Goal: Task Accomplishment & Management: Use online tool/utility

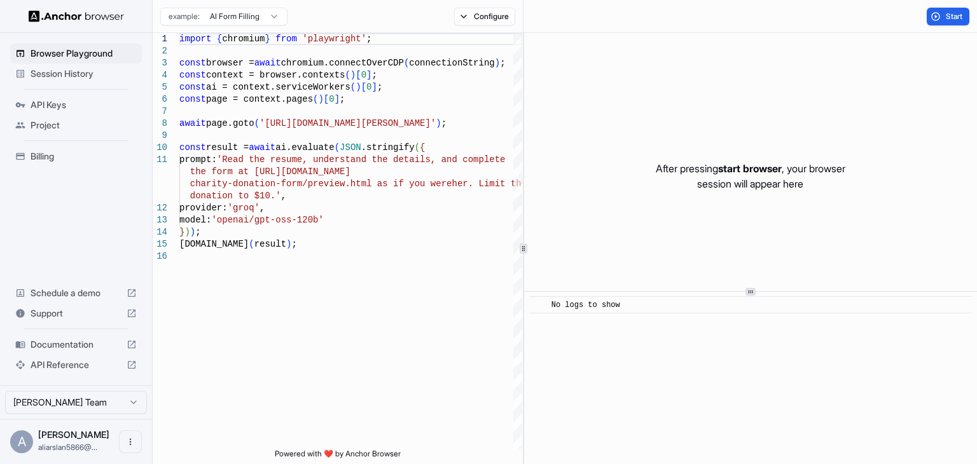
click at [275, 13] on html "Browser Playground Session History API Keys Project Billing Schedule a demo Sup…" at bounding box center [488, 232] width 977 height 464
click at [81, 107] on span "API Keys" at bounding box center [84, 105] width 106 height 13
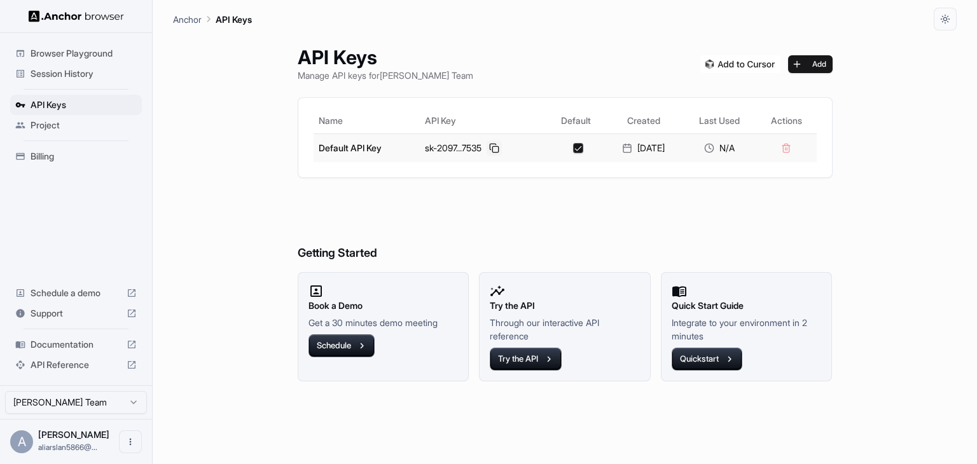
click at [492, 146] on button at bounding box center [494, 148] width 15 height 15
click at [832, 57] on button "Add" at bounding box center [810, 64] width 45 height 18
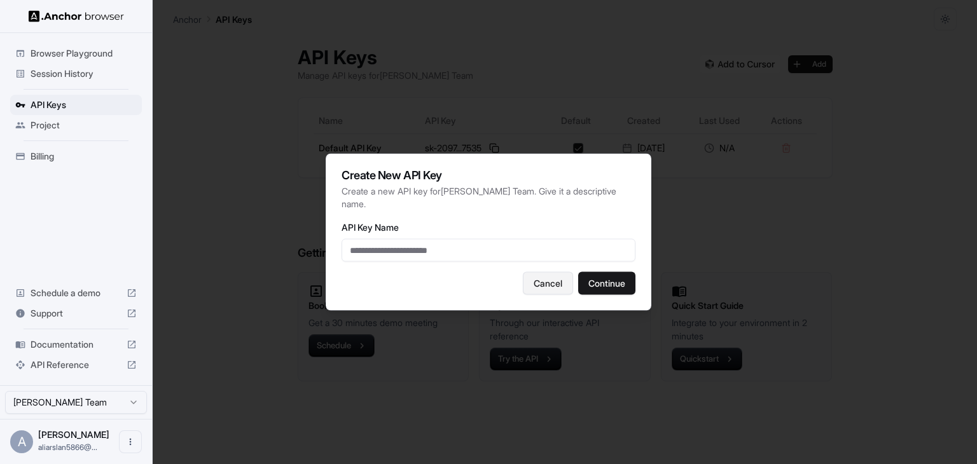
click at [557, 278] on button "Cancel" at bounding box center [548, 283] width 50 height 23
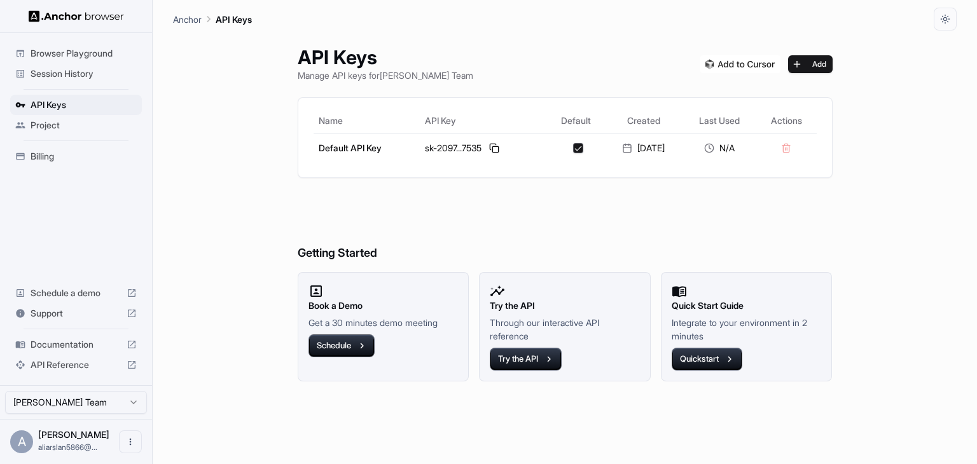
click at [188, 21] on p "Anchor" at bounding box center [187, 19] width 29 height 13
click at [66, 18] on img at bounding box center [76, 16] width 95 height 12
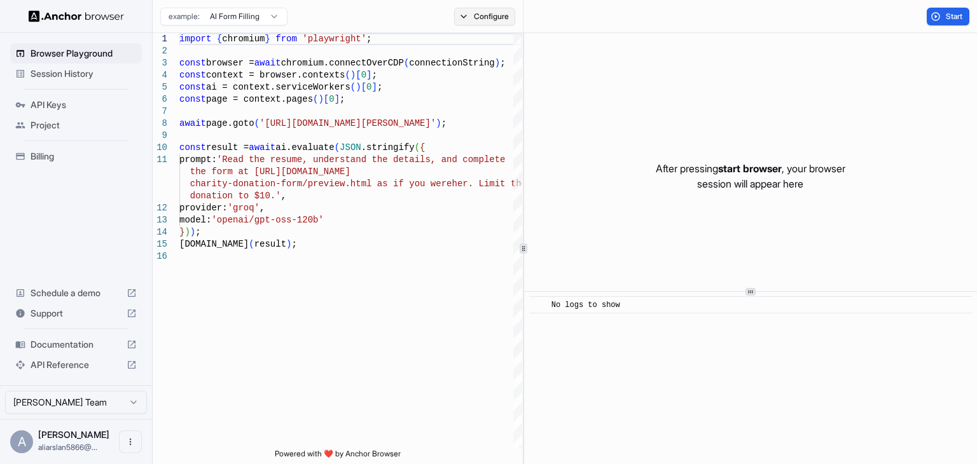
click at [482, 10] on button "Configure" at bounding box center [485, 17] width 62 height 18
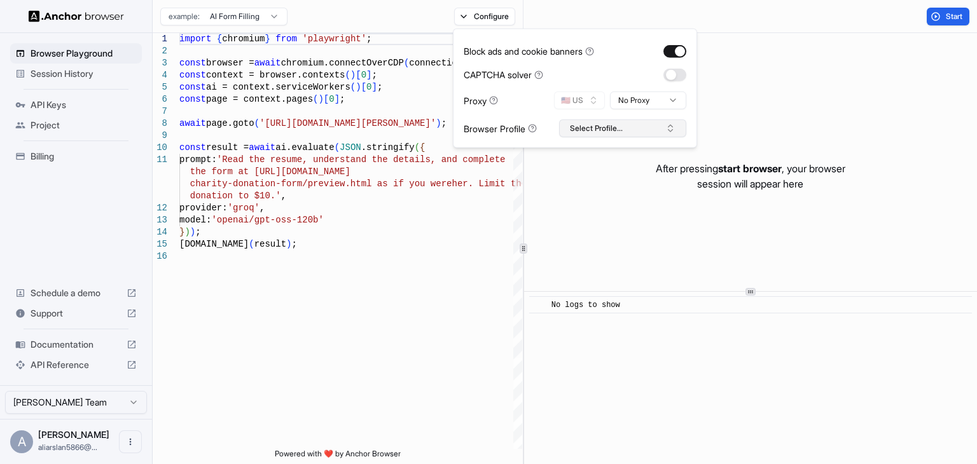
click at [635, 127] on button "Select Profile..." at bounding box center [622, 129] width 127 height 18
click at [623, 66] on div "Block ads and cookie banners CAPTCHA solver Proxy 🇺🇸 US No Proxy Browser Profil…" at bounding box center [575, 88] width 223 height 98
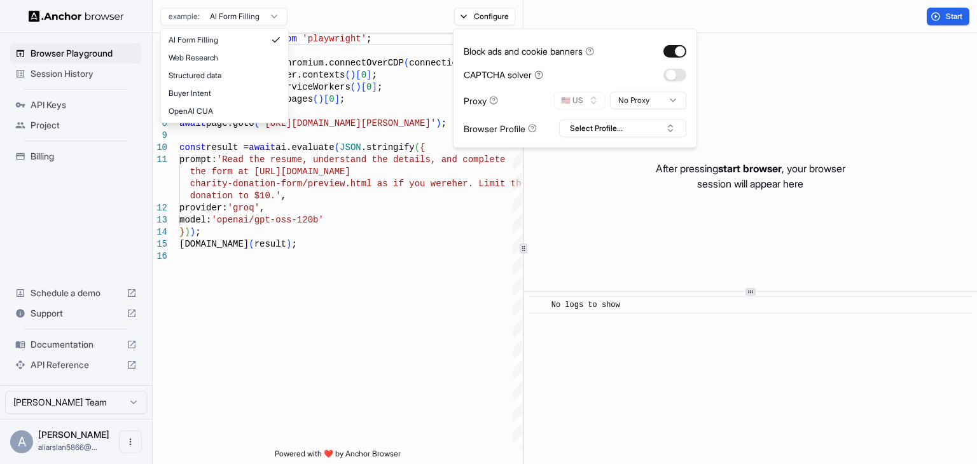
click at [261, 17] on html "Browser Playground Session History API Keys Project Billing Schedule a demo Sup…" at bounding box center [488, 232] width 977 height 464
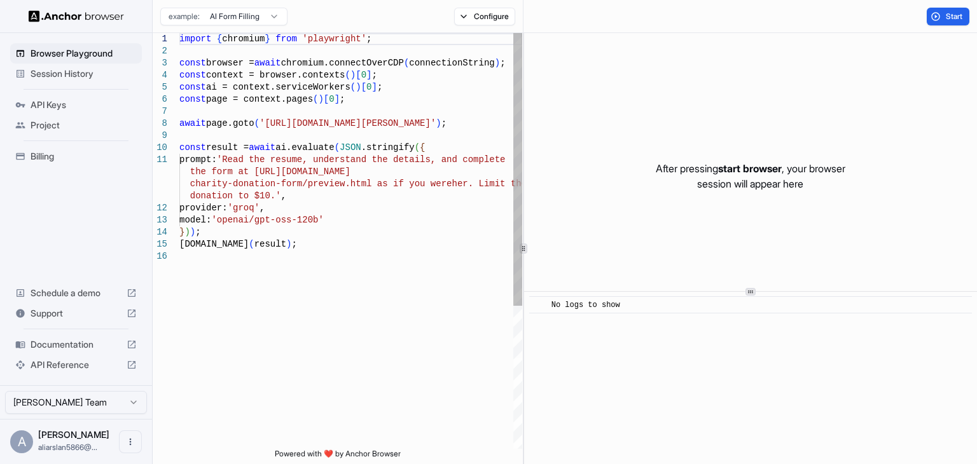
click at [279, 235] on html "Browser Playground Session History API Keys Project Billing Schedule a demo Sup…" at bounding box center [488, 232] width 977 height 464
click at [127, 439] on icon "Open menu" at bounding box center [130, 442] width 10 height 10
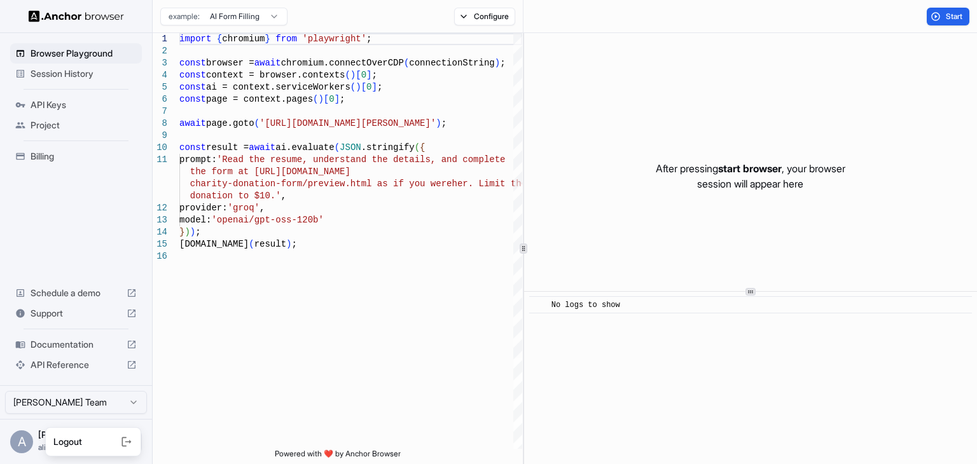
click at [16, 440] on div at bounding box center [488, 232] width 977 height 464
drag, startPoint x: 25, startPoint y: 415, endPoint x: 43, endPoint y: 403, distance: 22.4
click at [43, 403] on div "[PERSON_NAME] Team" at bounding box center [76, 403] width 152 height 34
click at [43, 403] on html "Browser Playground Session History API Keys Project Billing Schedule a demo Sup…" at bounding box center [488, 232] width 977 height 464
click at [63, 292] on html "Browser Playground Session History API Keys Project Billing Schedule a demo Sup…" at bounding box center [488, 232] width 977 height 464
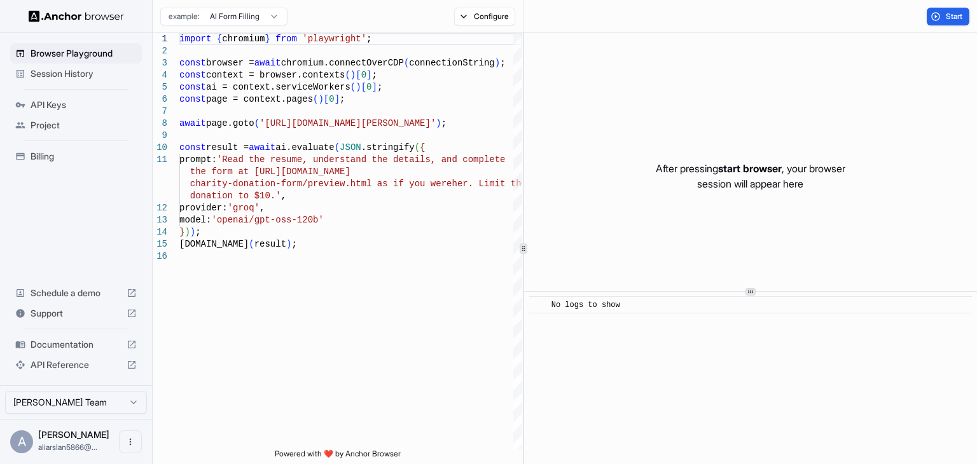
click at [58, 339] on span "Documentation" at bounding box center [76, 344] width 91 height 13
click at [80, 78] on span "Session History" at bounding box center [84, 73] width 106 height 13
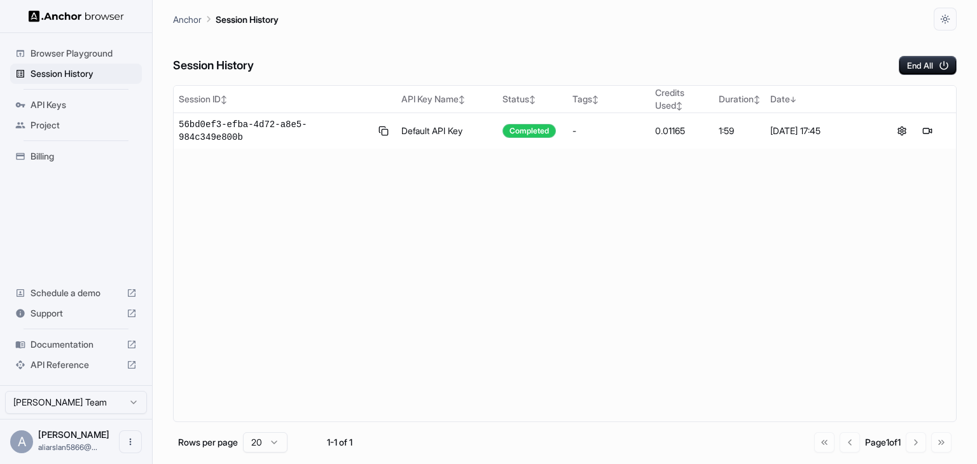
drag, startPoint x: 191, startPoint y: 26, endPoint x: 181, endPoint y: 15, distance: 15.3
click at [181, 15] on div "Anchor Session History" at bounding box center [565, 15] width 784 height 31
click at [181, 15] on p "Anchor" at bounding box center [187, 19] width 29 height 13
click at [84, 8] on div at bounding box center [76, 16] width 152 height 32
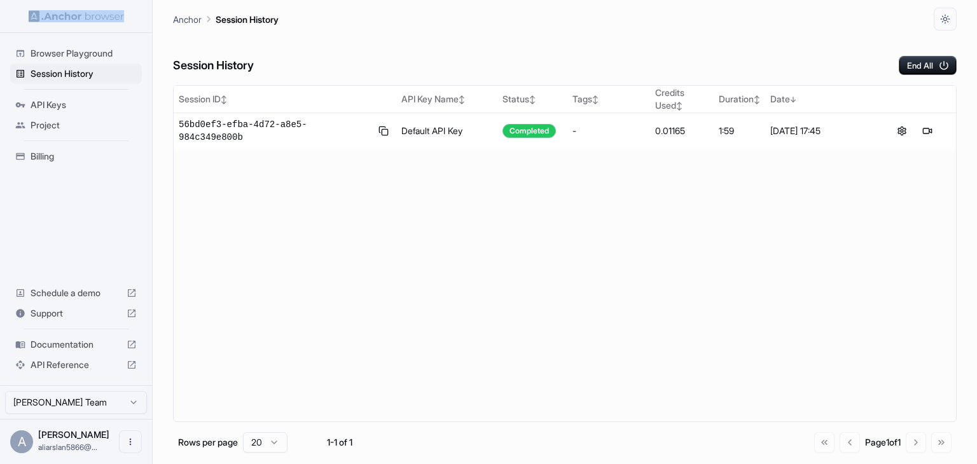
click at [84, 8] on div at bounding box center [76, 16] width 152 height 32
click at [384, 205] on div "Session ID ↕ API Key Name ↕ Status ↕ Tags ↕ Credits Used ↕ Duration ↕ Date ↓ 56…" at bounding box center [565, 253] width 784 height 337
click at [60, 50] on span "Browser Playground" at bounding box center [84, 53] width 106 height 13
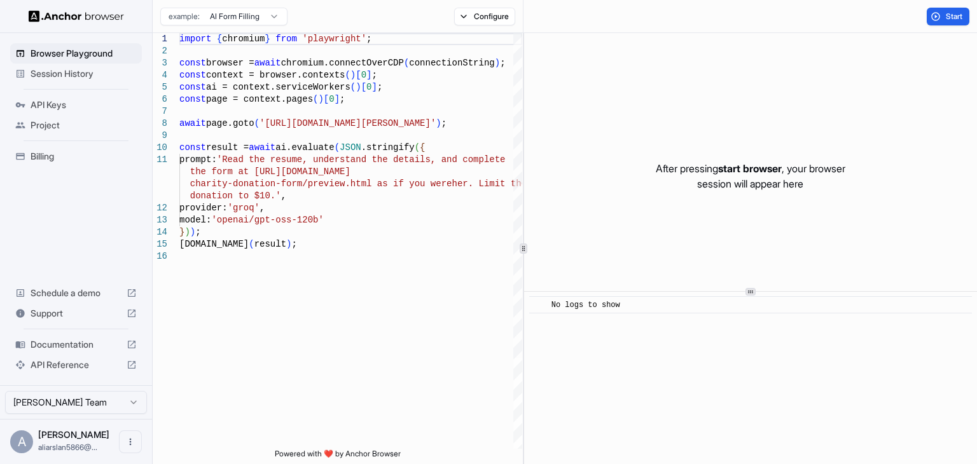
click at [86, 21] on img at bounding box center [76, 16] width 95 height 12
click at [14, 440] on div "A" at bounding box center [21, 442] width 23 height 23
click at [55, 407] on html "Browser Playground Session History API Keys Project Billing Schedule a demo Sup…" at bounding box center [488, 232] width 977 height 464
click at [46, 118] on html "Browser Playground Session History API Keys Project Billing Schedule a demo Sup…" at bounding box center [488, 232] width 977 height 464
click at [46, 120] on span "Project" at bounding box center [84, 125] width 106 height 13
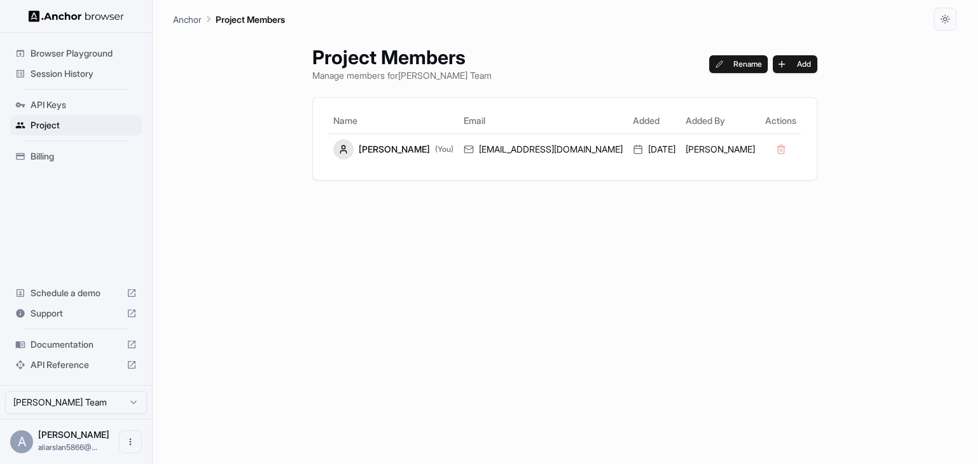
click at [109, 57] on span "Browser Playground" at bounding box center [84, 53] width 106 height 13
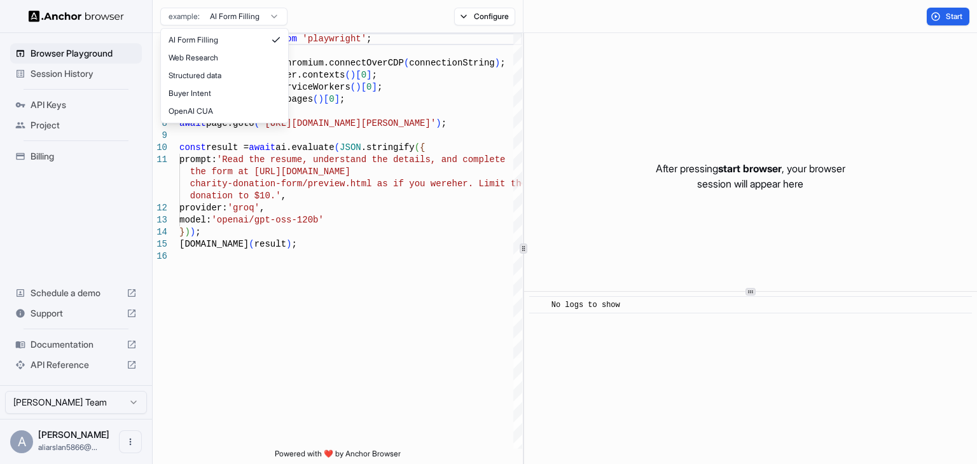
click at [263, 21] on html "Browser Playground Session History API Keys Project Billing Schedule a demo Sup…" at bounding box center [488, 232] width 977 height 464
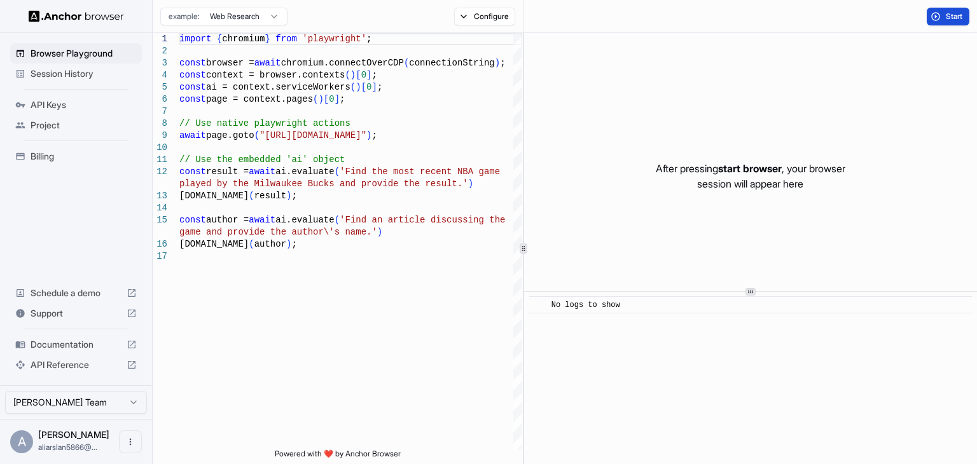
click at [952, 11] on span "Start" at bounding box center [955, 16] width 18 height 10
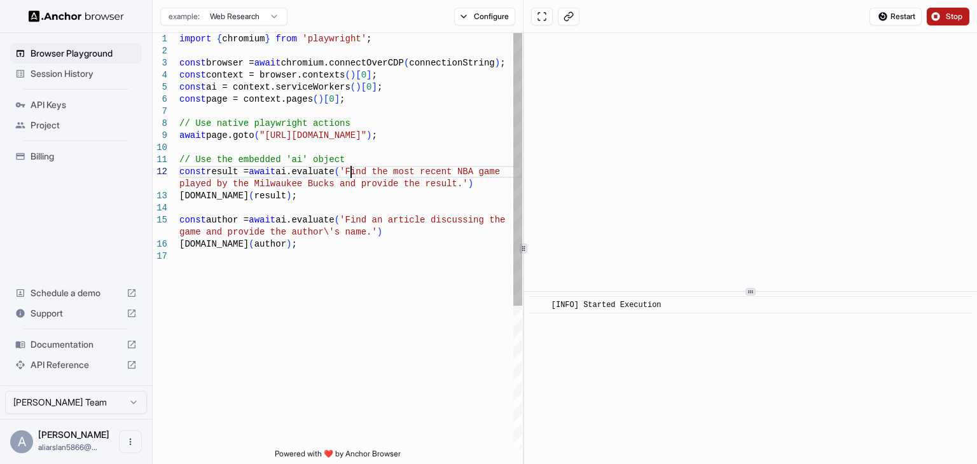
click at [349, 176] on div "import { chromium } from 'playwright' ; const browser = await chromium.connectO…" at bounding box center [350, 350] width 343 height 634
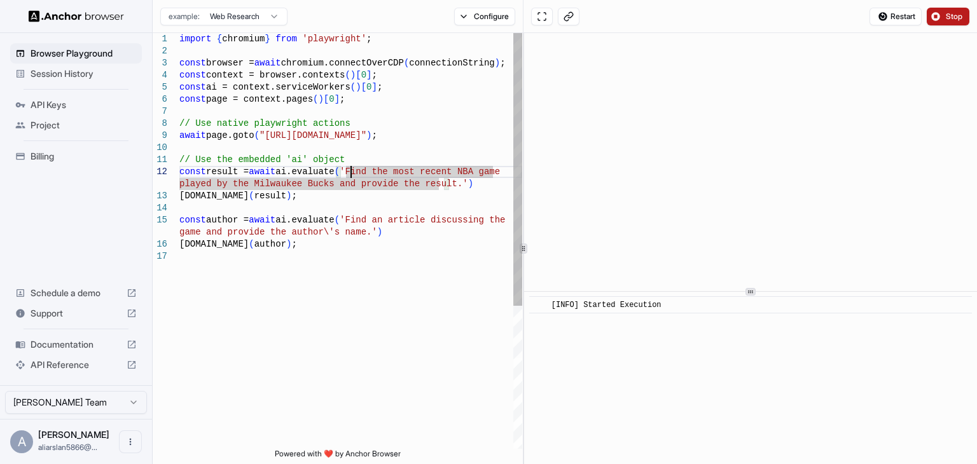
click at [349, 176] on div "import { chromium } from 'playwright' ; const browser = await chromium.connectO…" at bounding box center [350, 350] width 343 height 634
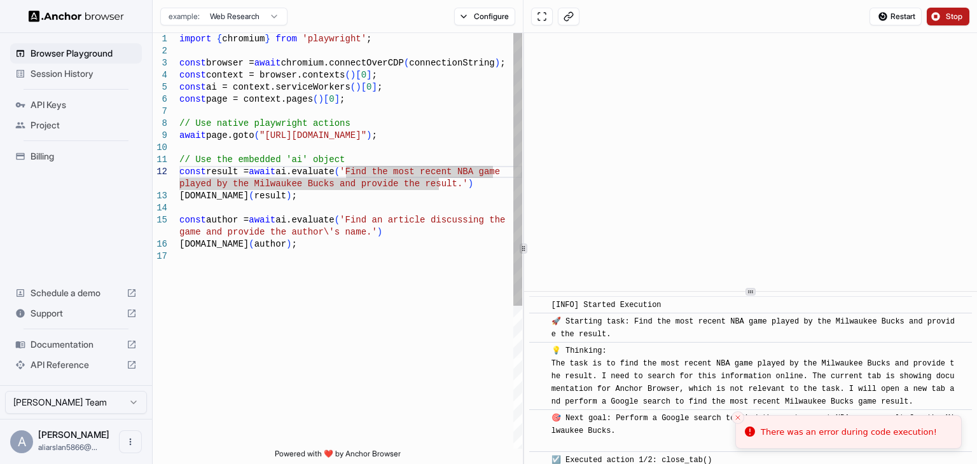
scroll to position [293, 0]
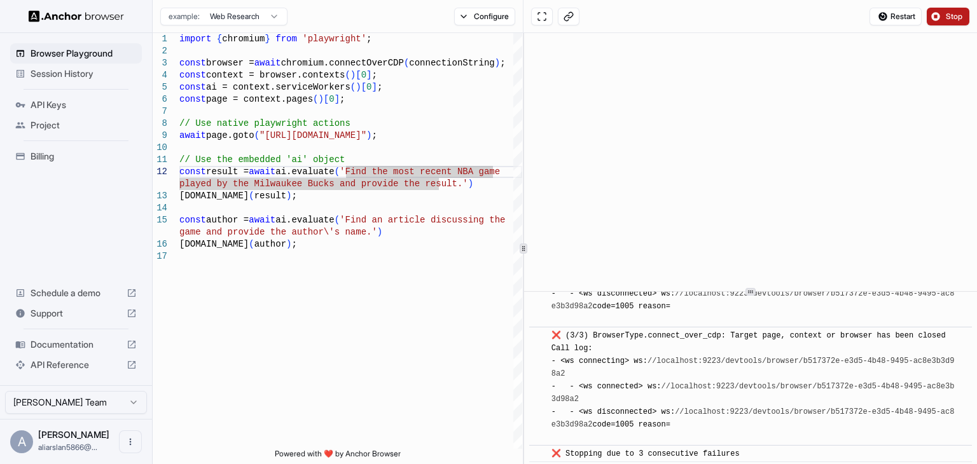
click at [947, 17] on span "Stop" at bounding box center [955, 16] width 18 height 10
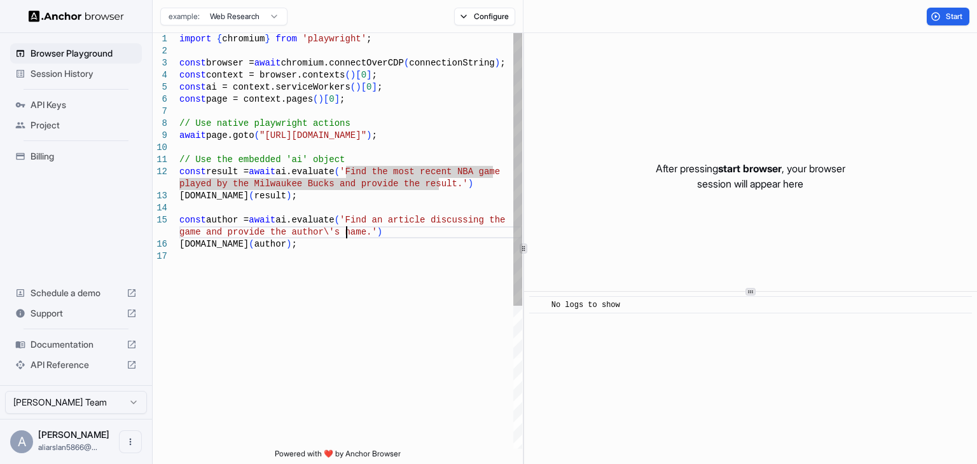
scroll to position [0, 0]
click at [346, 234] on div "import { chromium } from 'playwright' ; const browser = await chromium.connectO…" at bounding box center [350, 350] width 343 height 634
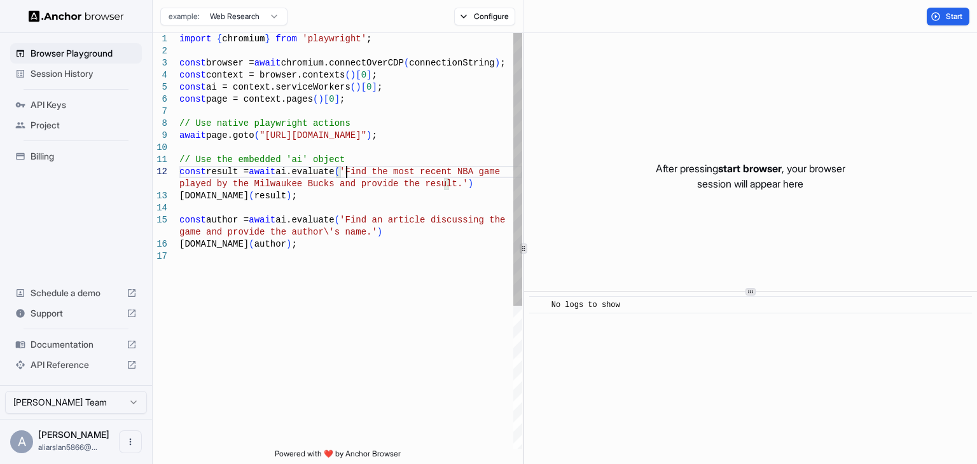
click at [346, 170] on div "import { chromium } from 'playwright' ; const browser = await chromium.connectO…" at bounding box center [350, 350] width 343 height 634
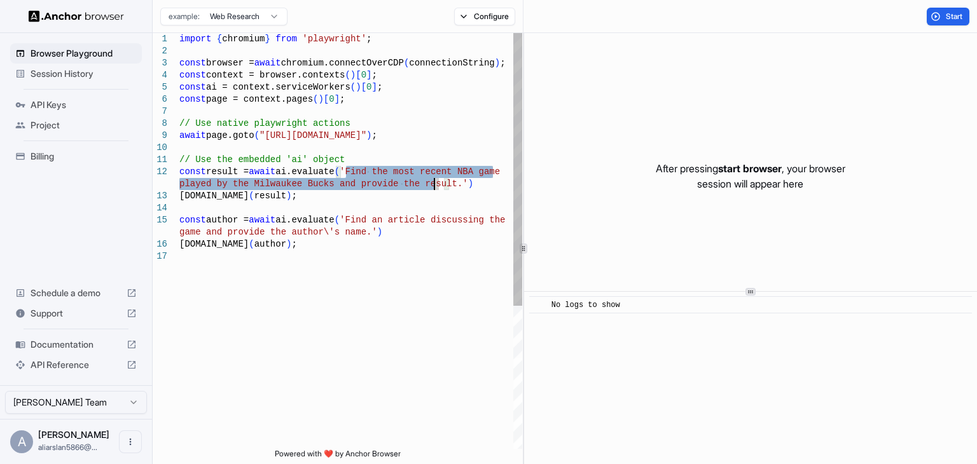
click at [435, 182] on div "import { chromium } from 'playwright' ; const browser = await chromium.connectO…" at bounding box center [350, 350] width 343 height 634
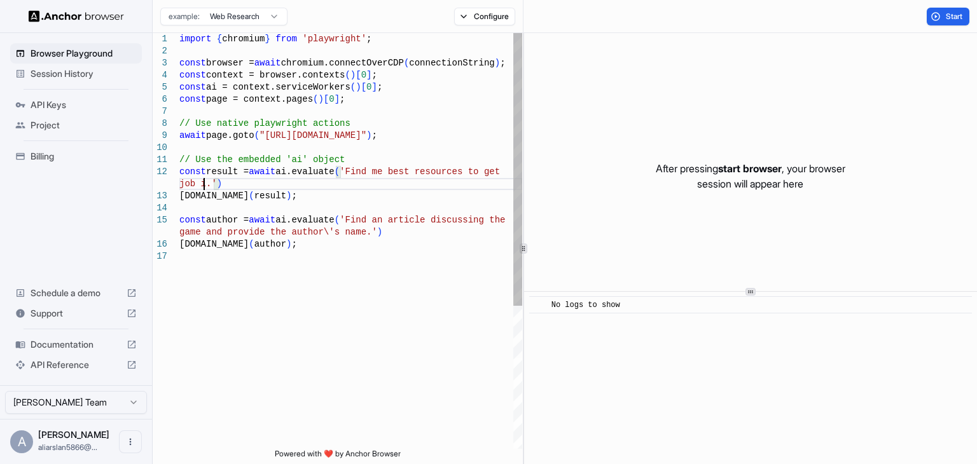
scroll to position [24, 0]
click at [347, 223] on div "import { chromium } from 'playwright' ; const browser = await chromium.connectO…" at bounding box center [350, 350] width 343 height 634
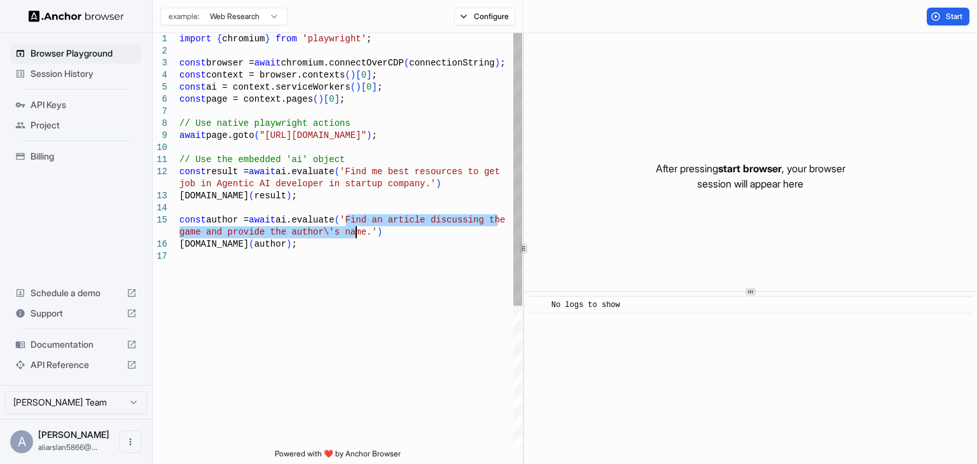
click at [354, 233] on div "import { chromium } from 'playwright' ; const browser = await chromium.connectO…" at bounding box center [350, 350] width 343 height 634
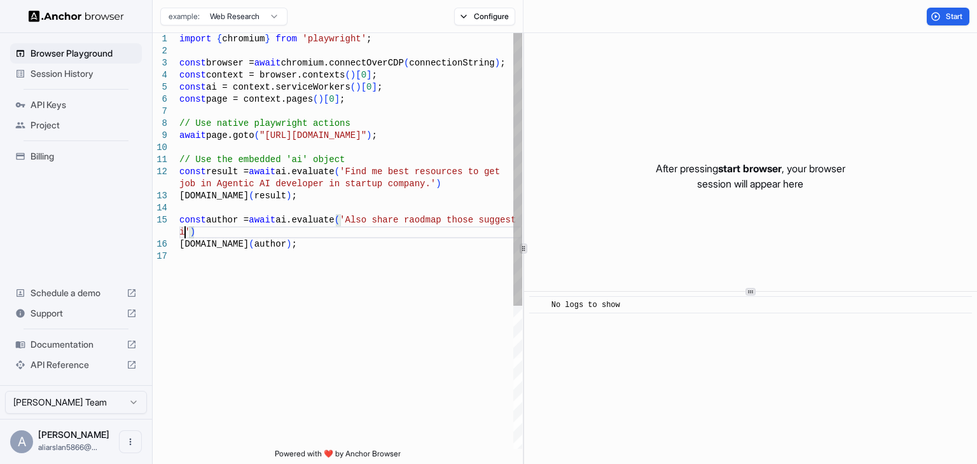
scroll to position [73, 0]
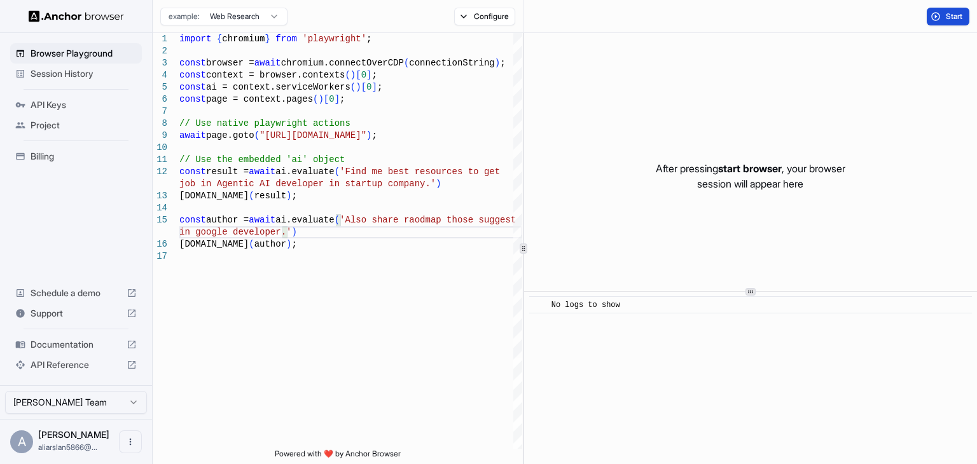
click at [943, 18] on button "Start" at bounding box center [948, 17] width 43 height 18
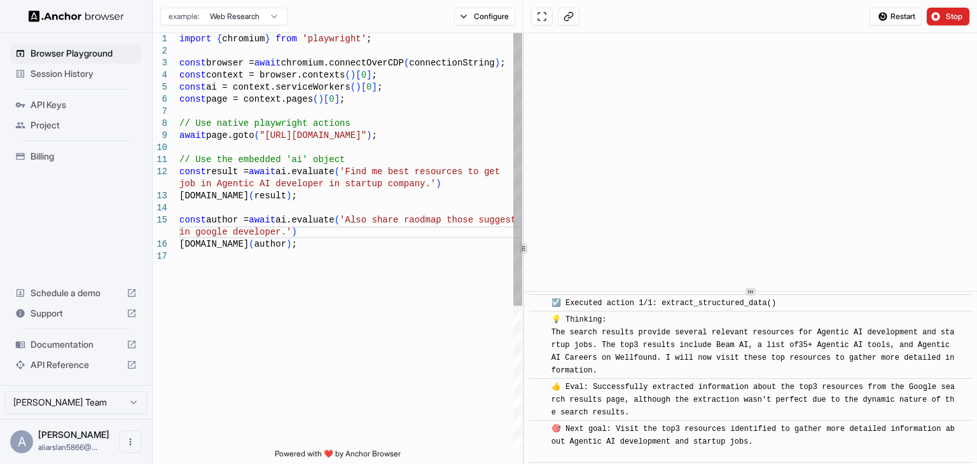
scroll to position [345, 0]
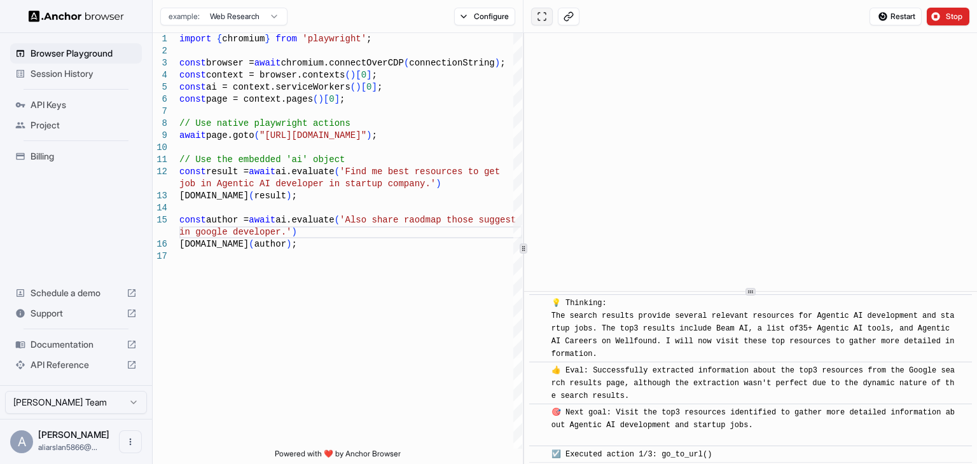
click at [538, 17] on button at bounding box center [542, 17] width 22 height 18
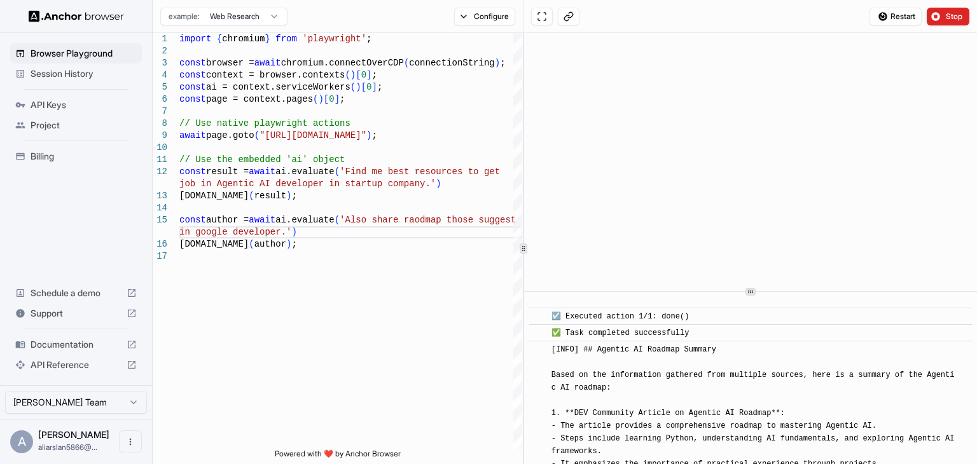
scroll to position [4967, 0]
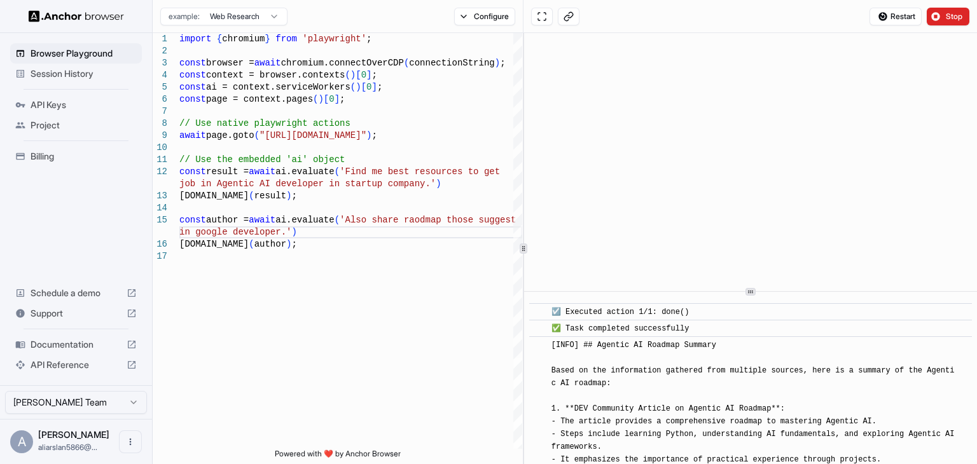
click at [657, 319] on div "☑️ Executed action 1/1: done()" at bounding box center [623, 312] width 143 height 13
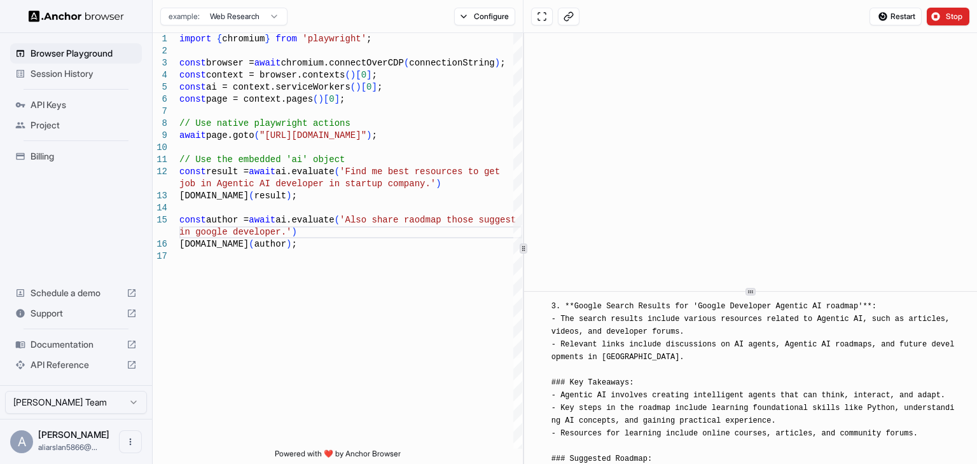
scroll to position [5357, 0]
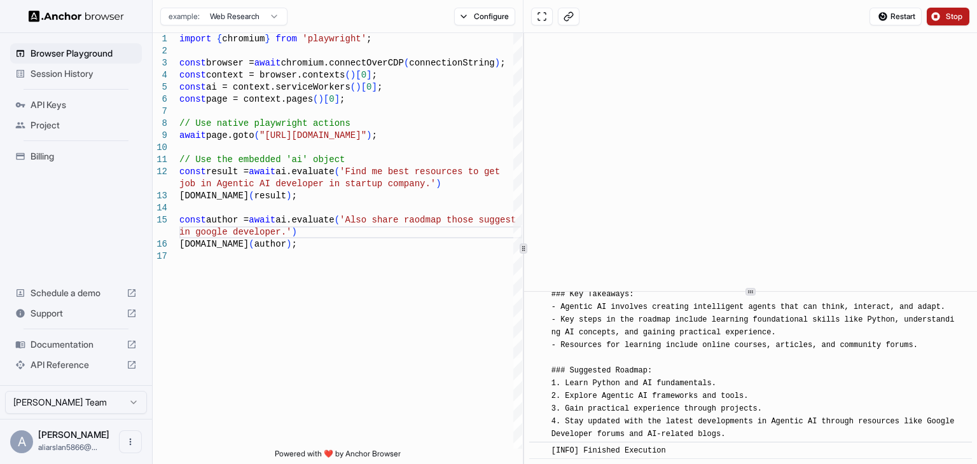
click at [945, 16] on button "Stop" at bounding box center [948, 17] width 43 height 18
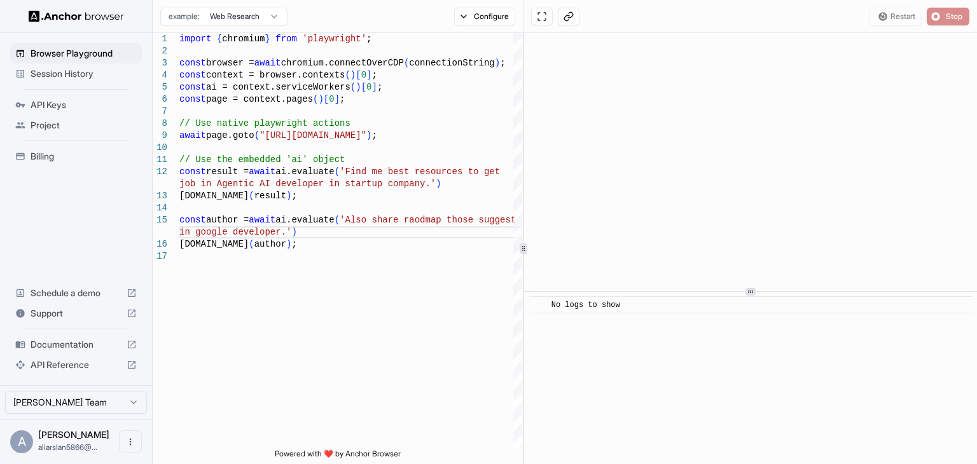
scroll to position [0, 0]
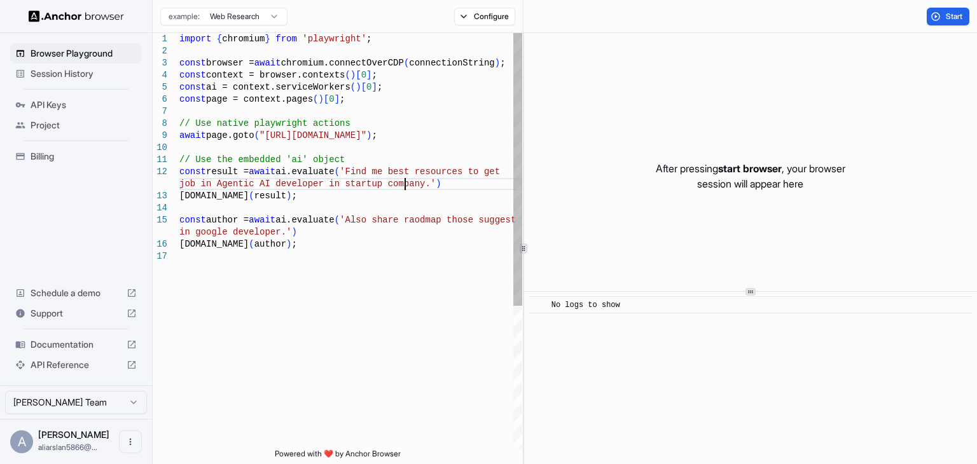
click at [405, 183] on div "import { chromium } from 'playwright' ; const browser = await chromium.connectO…" at bounding box center [350, 350] width 343 height 634
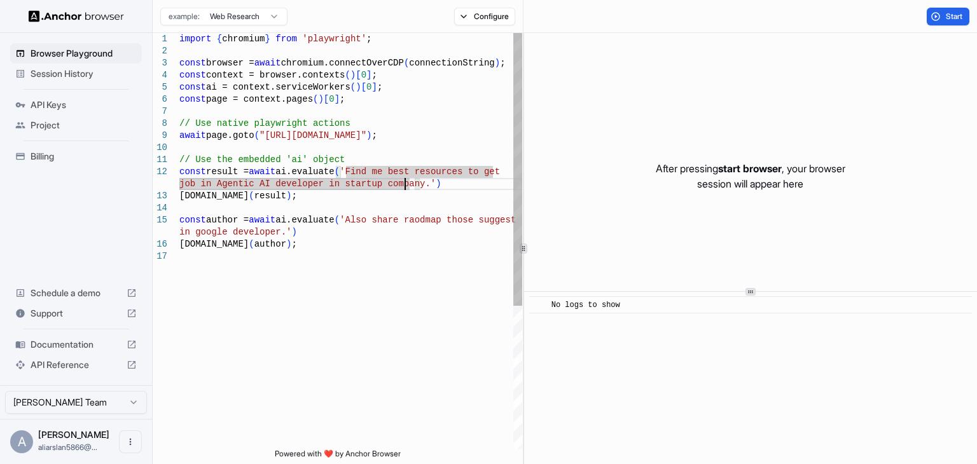
click at [347, 171] on div "import { chromium } from 'playwright' ; const browser = await chromium.connectO…" at bounding box center [350, 350] width 343 height 634
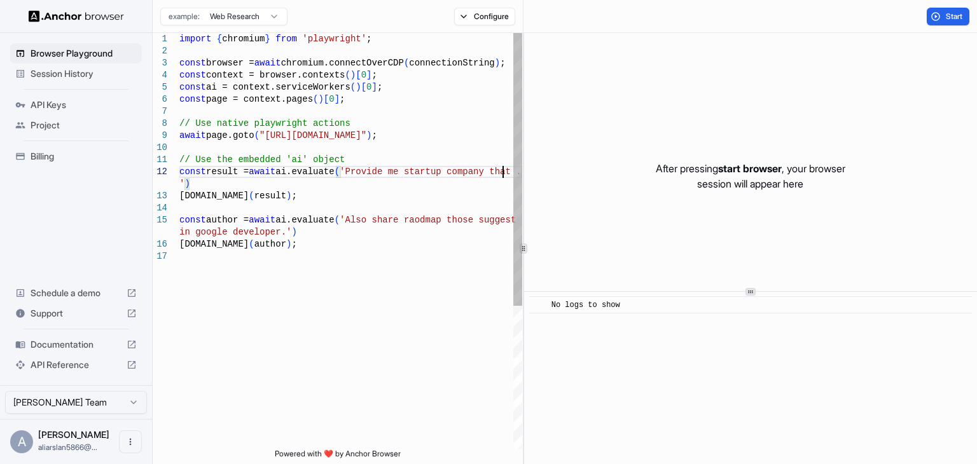
scroll to position [24, 0]
click at [347, 223] on div "import { chromium } from 'playwright' ; const browser = await chromium.connectO…" at bounding box center [350, 350] width 343 height 634
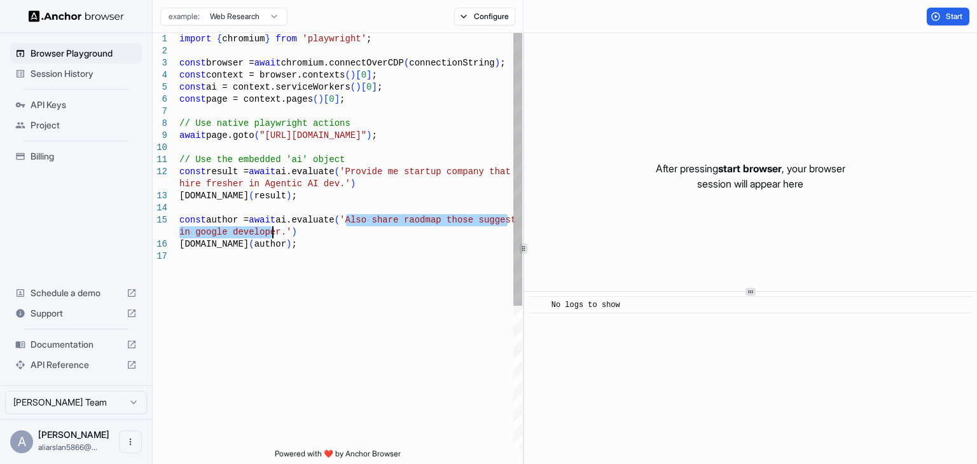
click at [274, 234] on div "import { chromium } from 'playwright' ; const browser = await chromium.connectO…" at bounding box center [350, 350] width 343 height 634
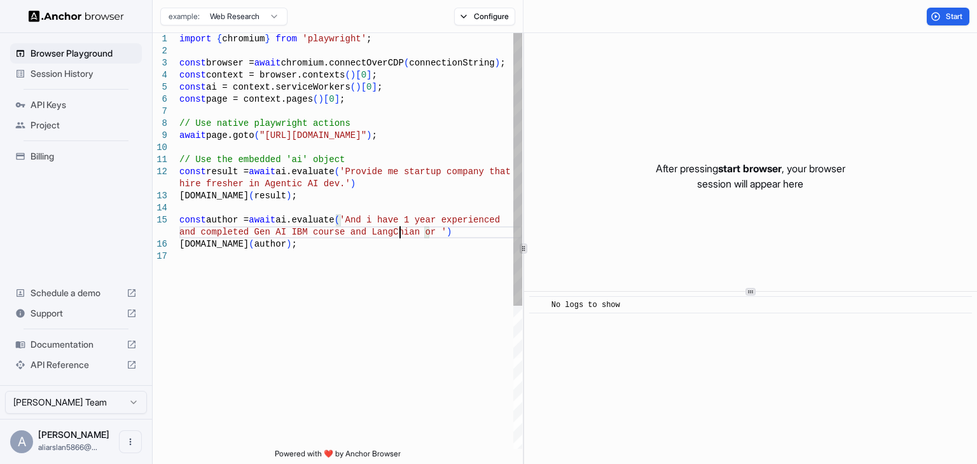
click at [400, 232] on div "import { chromium } from 'playwright' ; const browser = await chromium.connectO…" at bounding box center [350, 350] width 343 height 634
click at [417, 233] on div "import { chromium } from 'playwright' ; const browser = await chromium.connectO…" at bounding box center [350, 350] width 343 height 634
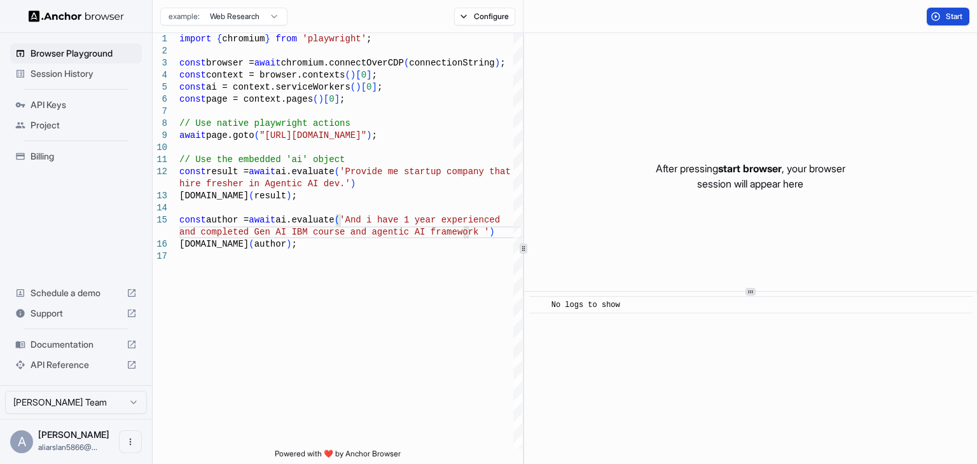
type textarea "**********"
click at [954, 16] on span "Start" at bounding box center [955, 16] width 18 height 10
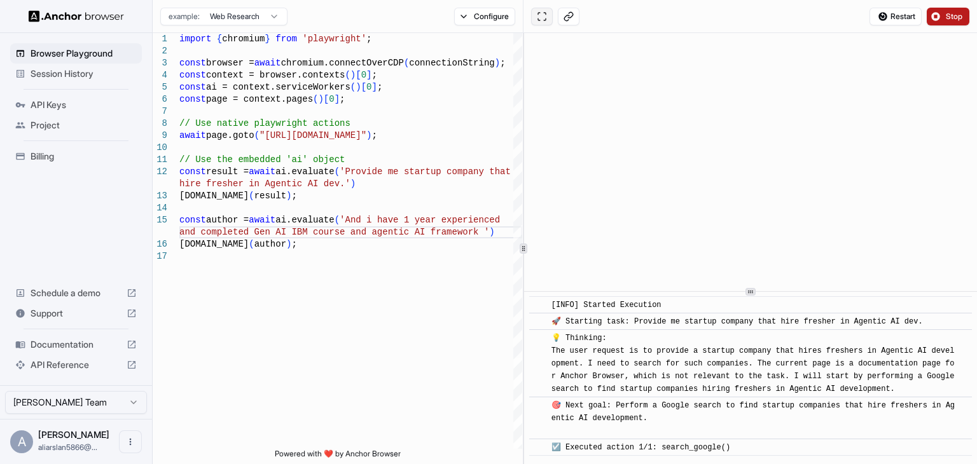
click at [540, 16] on button at bounding box center [542, 17] width 22 height 18
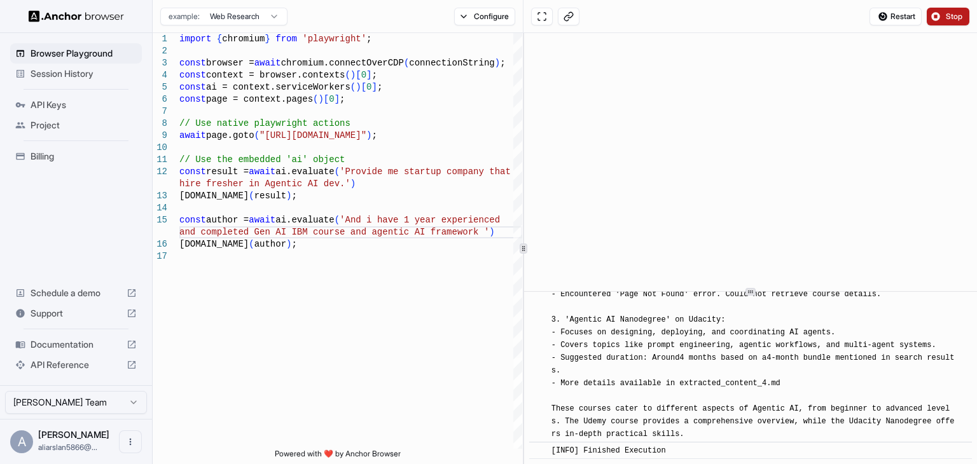
scroll to position [10305, 0]
